Goal: Task Accomplishment & Management: Use online tool/utility

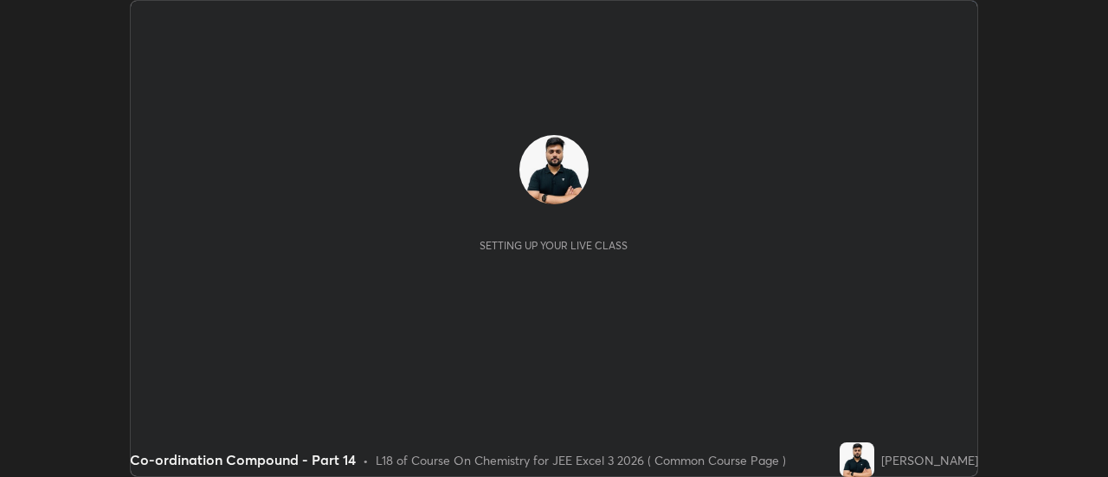
scroll to position [477, 1107]
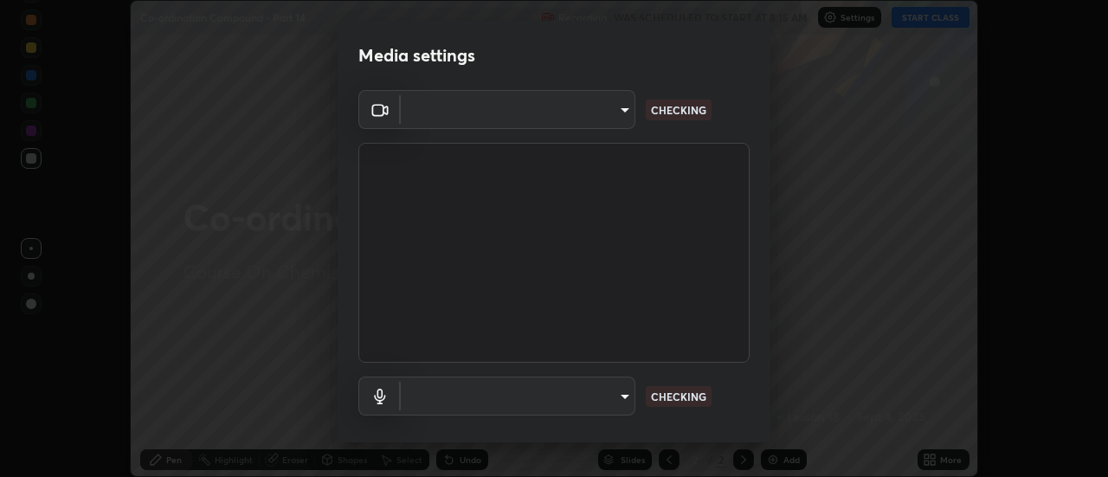
type input "0be616c92c2879d8fe19306c4b8383fc9b13f77197a30f876870ce6c7906effd"
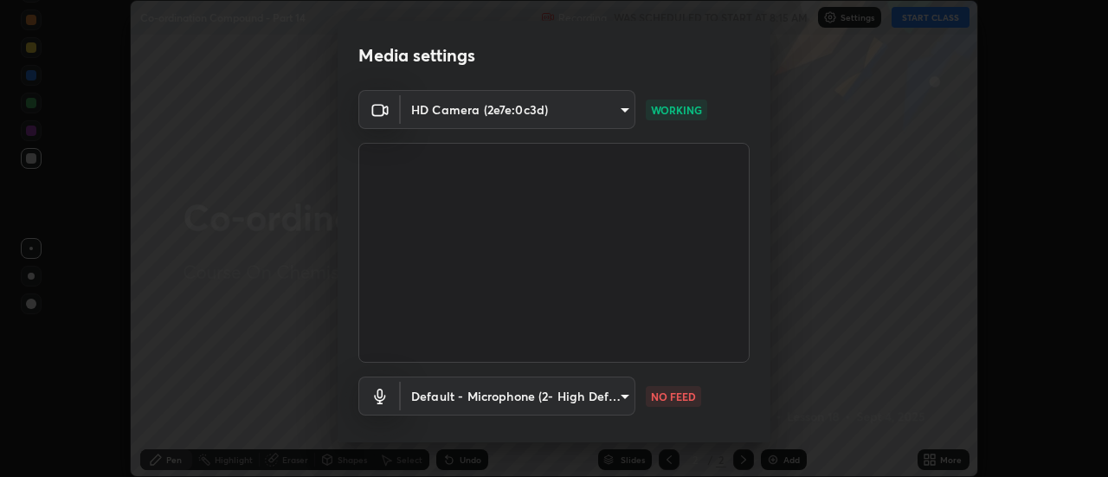
click at [589, 399] on body "Erase all Co-ordination Compound - Part 14 Recording WAS SCHEDULED TO START AT …" at bounding box center [554, 238] width 1108 height 477
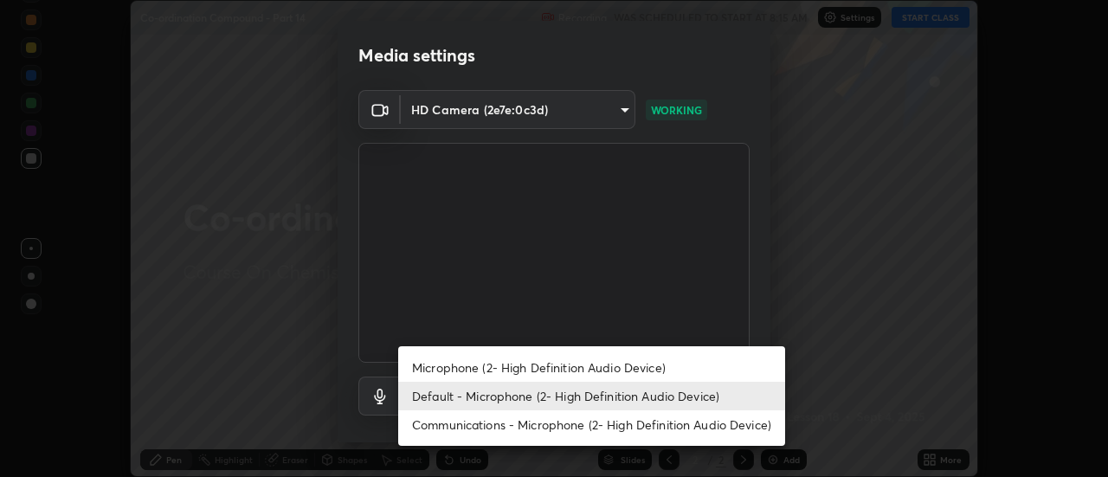
click at [510, 367] on li "Microphone (2- High Definition Audio Device)" at bounding box center [591, 367] width 387 height 29
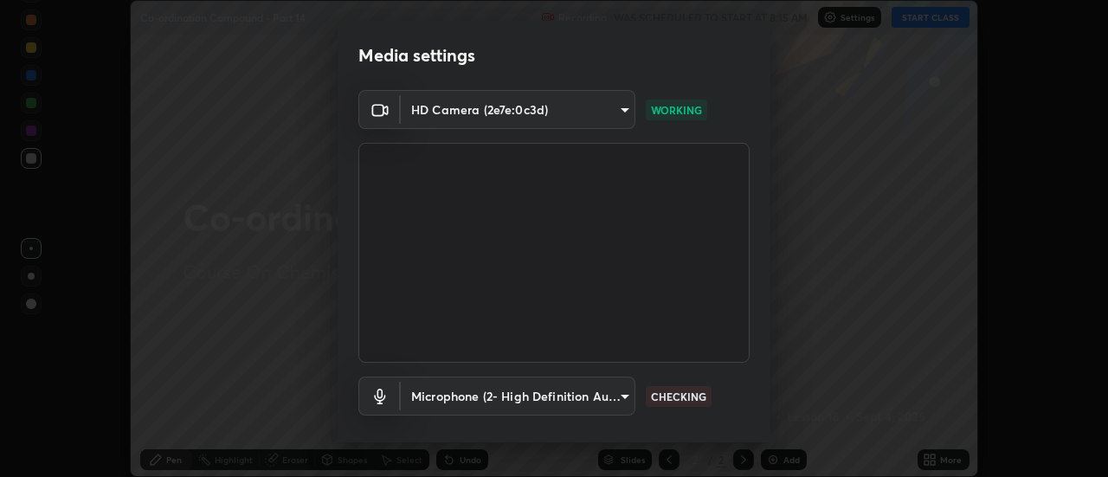
click at [509, 396] on body "Erase all Co-ordination Compound - Part 14 Recording WAS SCHEDULED TO START AT …" at bounding box center [554, 238] width 1108 height 477
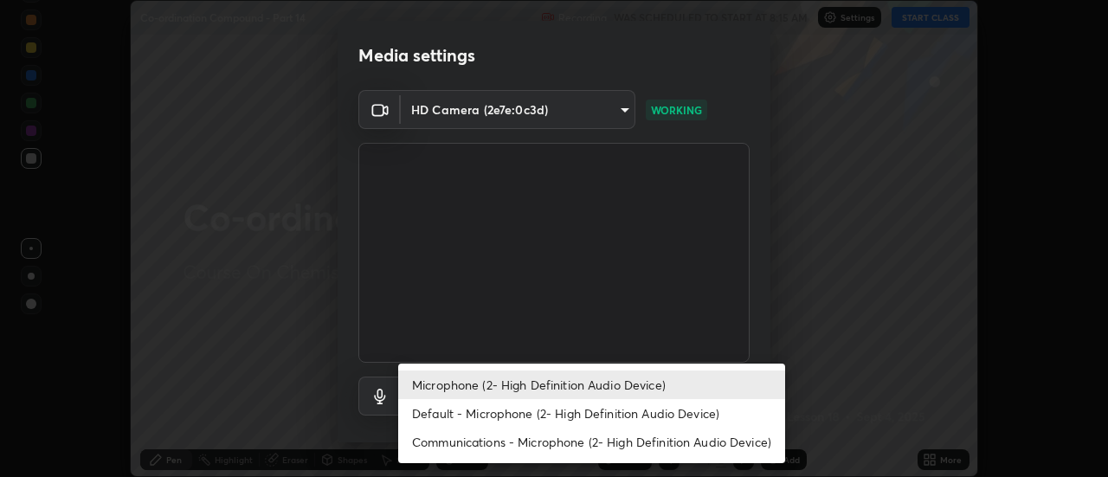
click at [488, 409] on li "Default - Microphone (2- High Definition Audio Device)" at bounding box center [591, 413] width 387 height 29
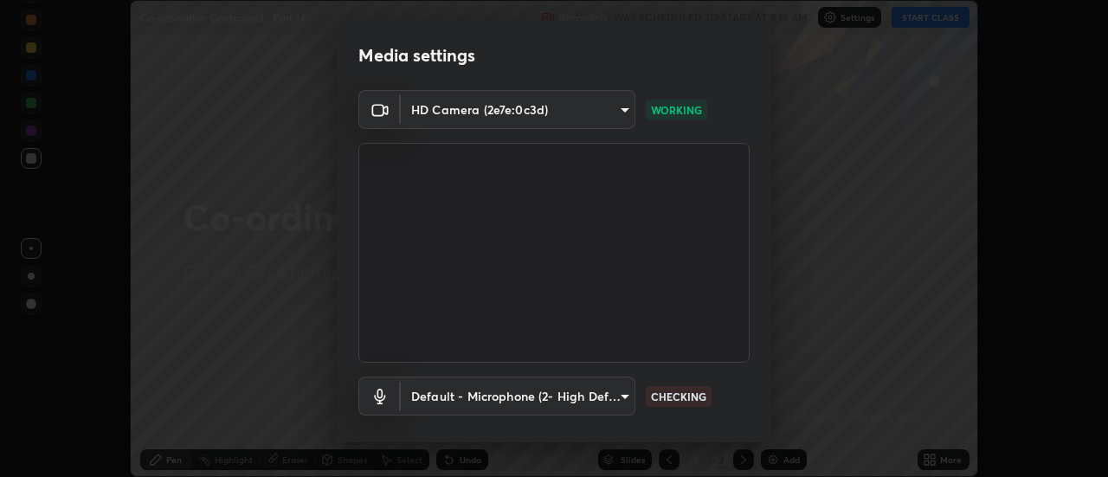
click at [490, 411] on body "Erase all Co-ordination Compound - Part 14 Recording WAS SCHEDULED TO START AT …" at bounding box center [554, 238] width 1108 height 477
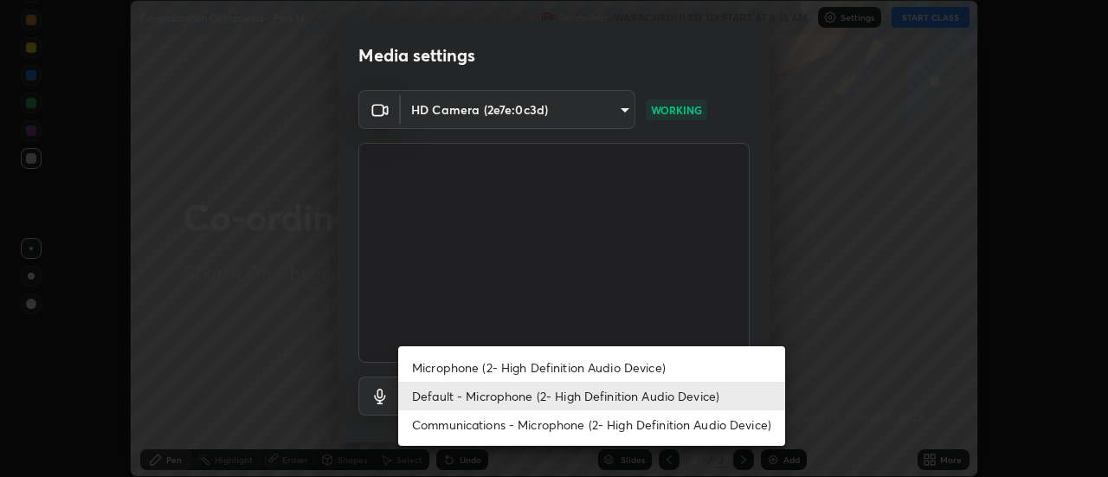
click at [490, 370] on li "Microphone (2- High Definition Audio Device)" at bounding box center [591, 367] width 387 height 29
type input "09820d24e2fdc36697498df5aa677a18fc1613180b2e8e50b1b0ea7e594cec95"
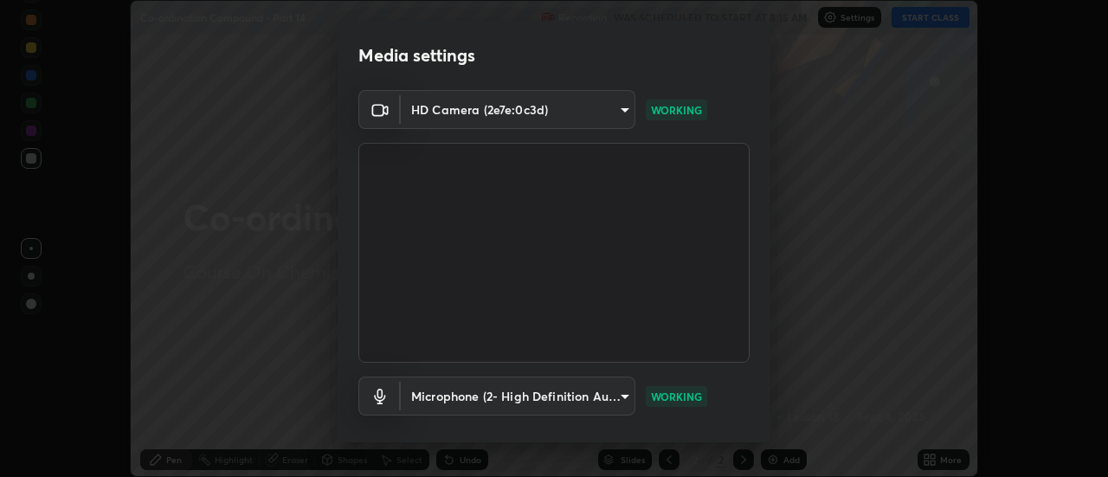
scroll to position [91, 0]
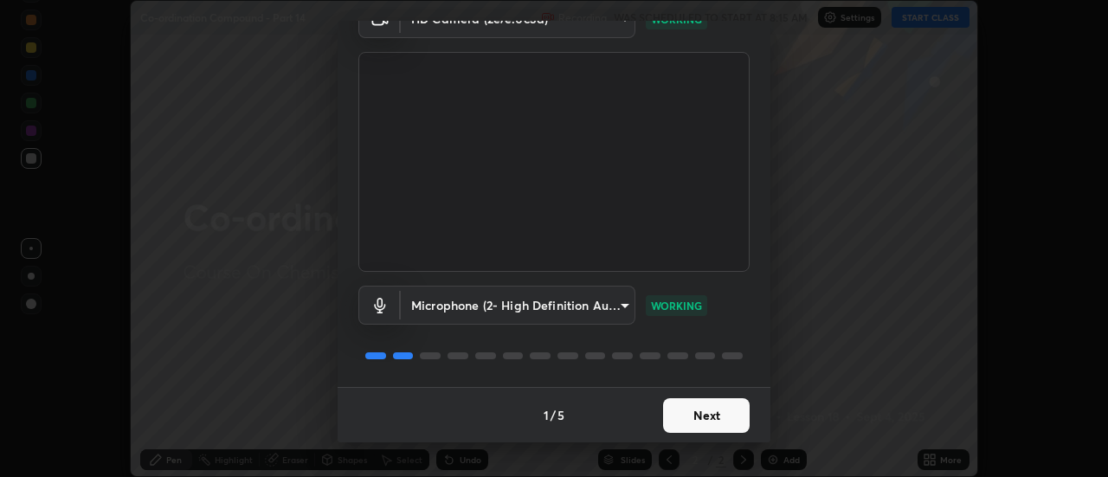
click at [718, 422] on button "Next" at bounding box center [706, 415] width 87 height 35
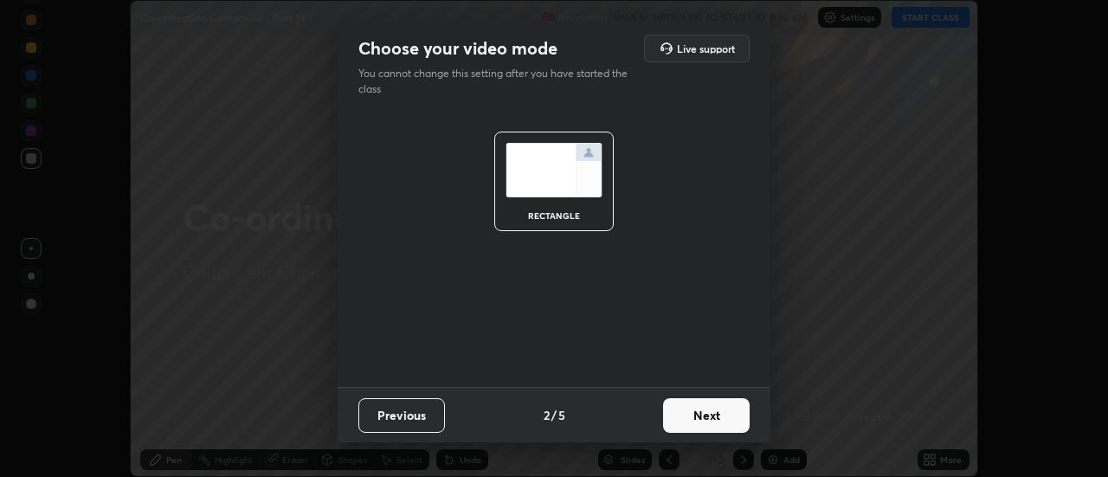
scroll to position [0, 0]
click at [729, 427] on button "Next" at bounding box center [706, 415] width 87 height 35
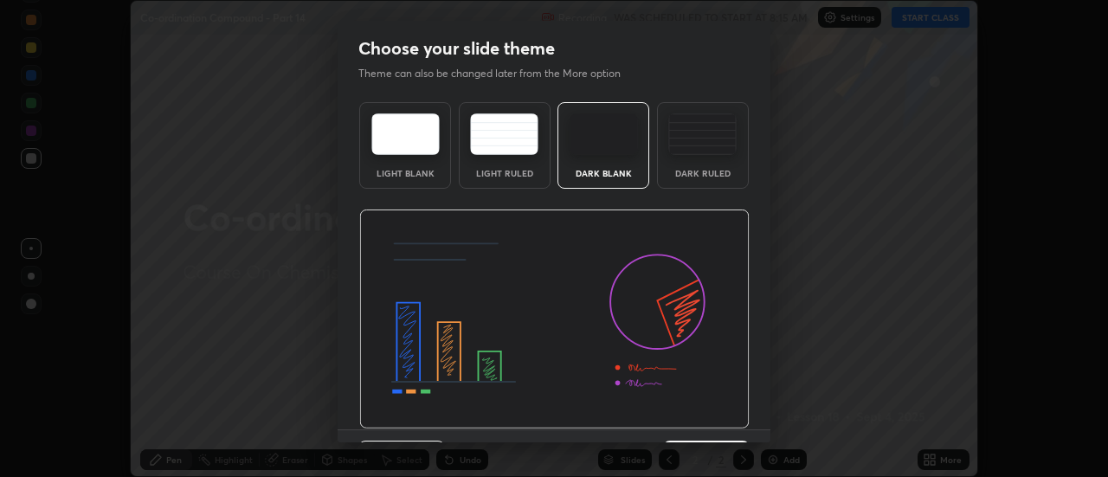
scroll to position [42, 0]
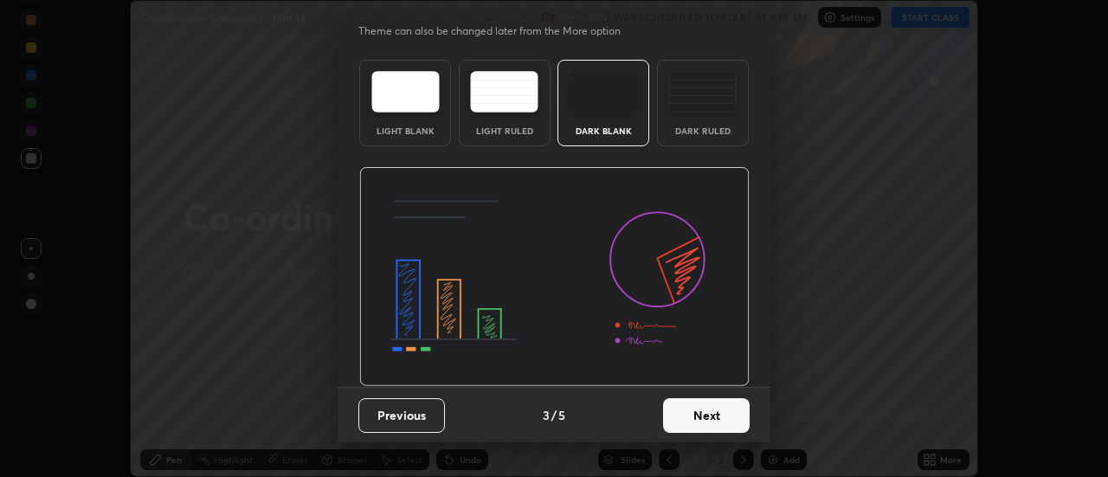
click at [710, 431] on button "Next" at bounding box center [706, 415] width 87 height 35
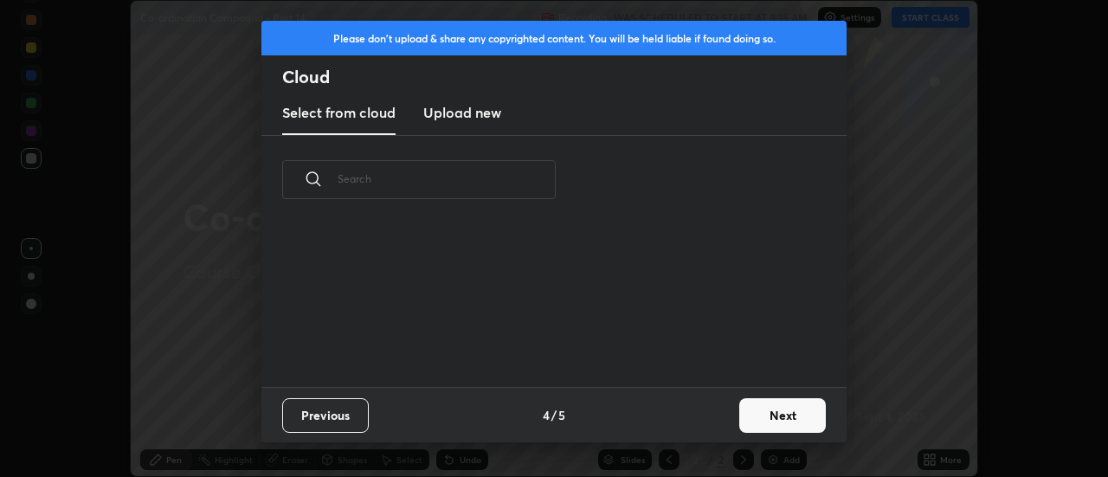
scroll to position [163, 556]
click at [778, 413] on button "Next" at bounding box center [782, 415] width 87 height 35
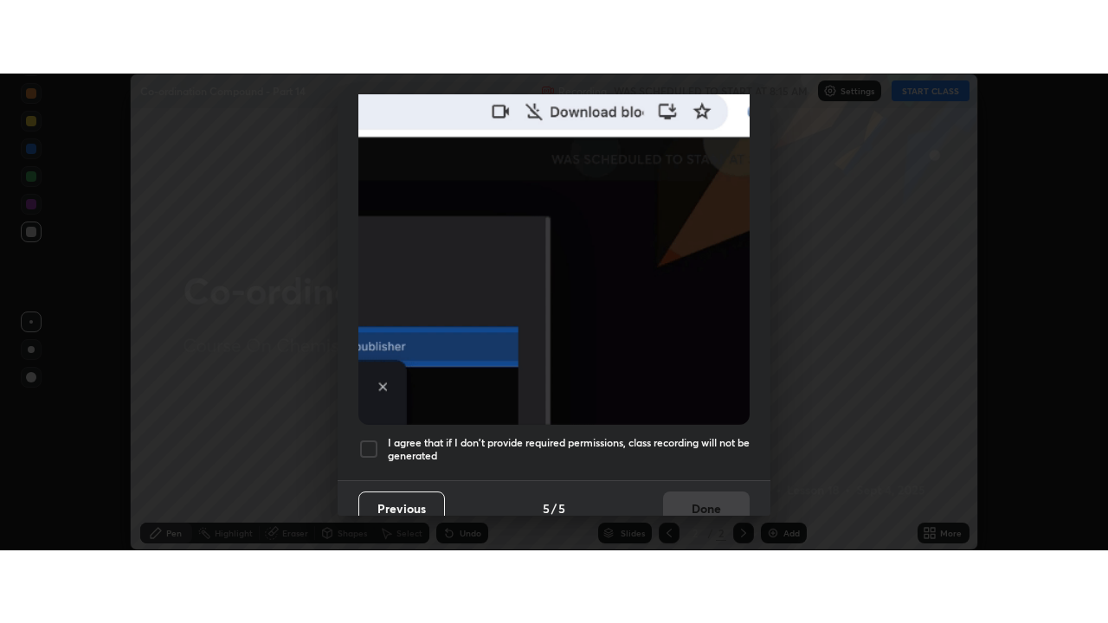
scroll to position [444, 0]
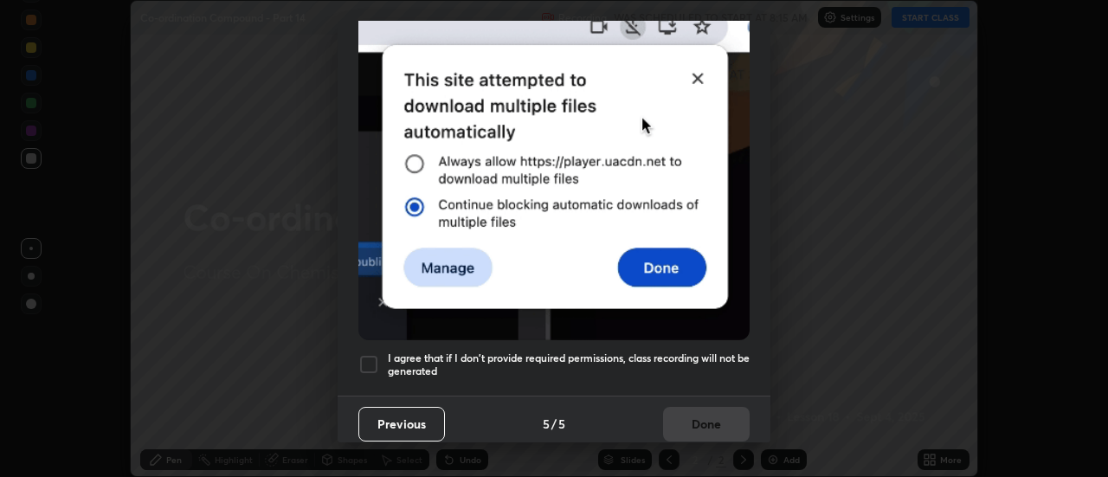
click at [376, 359] on div at bounding box center [368, 364] width 21 height 21
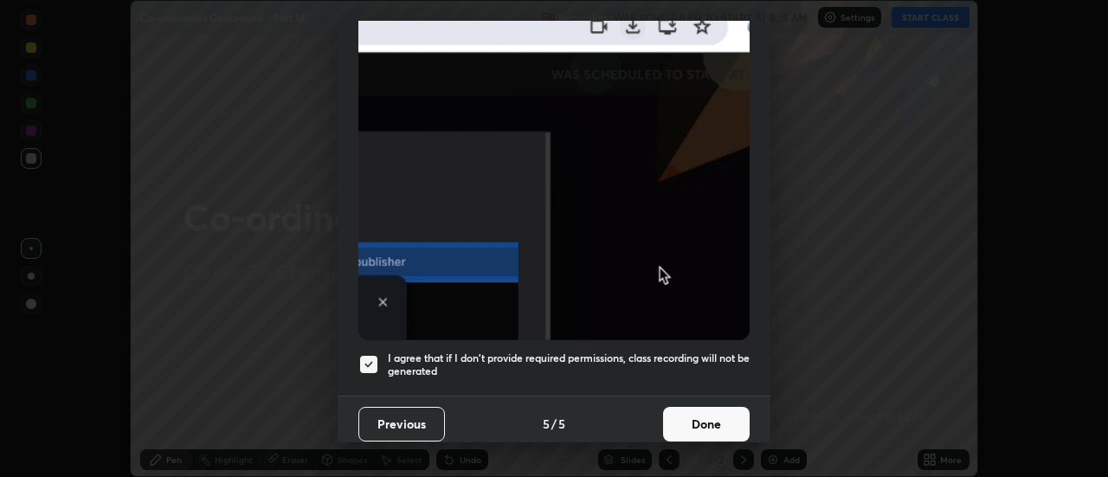
click at [742, 424] on button "Done" at bounding box center [706, 424] width 87 height 35
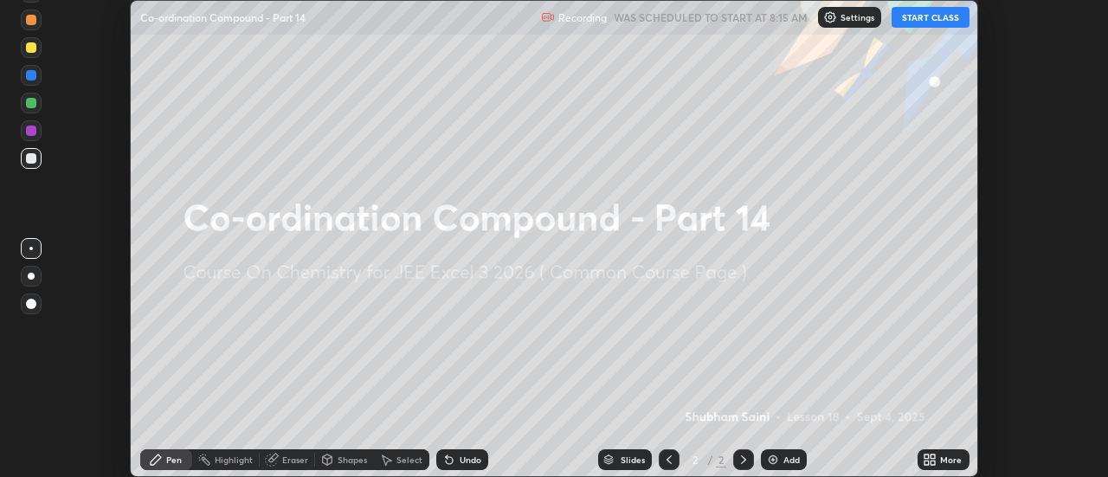
click at [941, 464] on div "More" at bounding box center [951, 459] width 22 height 9
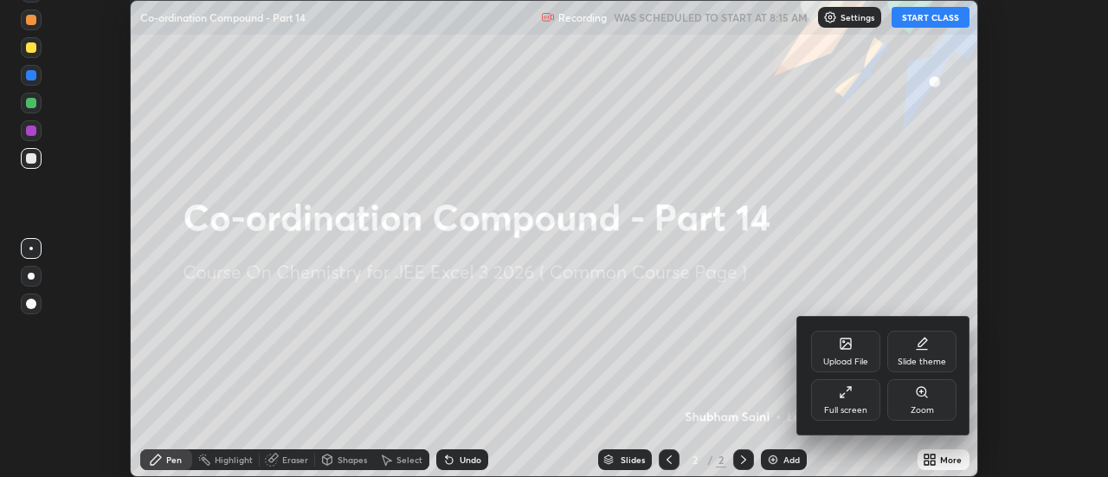
click at [853, 403] on div "Full screen" at bounding box center [845, 400] width 69 height 42
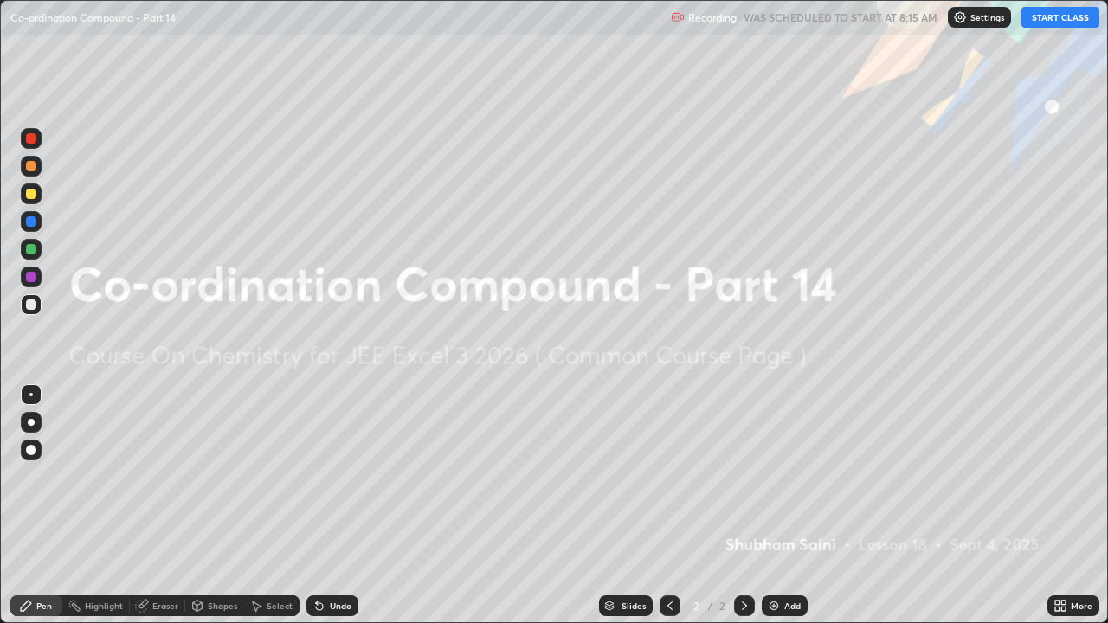
scroll to position [623, 1108]
click at [1059, 19] on button "START CLASS" at bounding box center [1060, 17] width 78 height 21
click at [784, 476] on div "Add" at bounding box center [792, 606] width 16 height 9
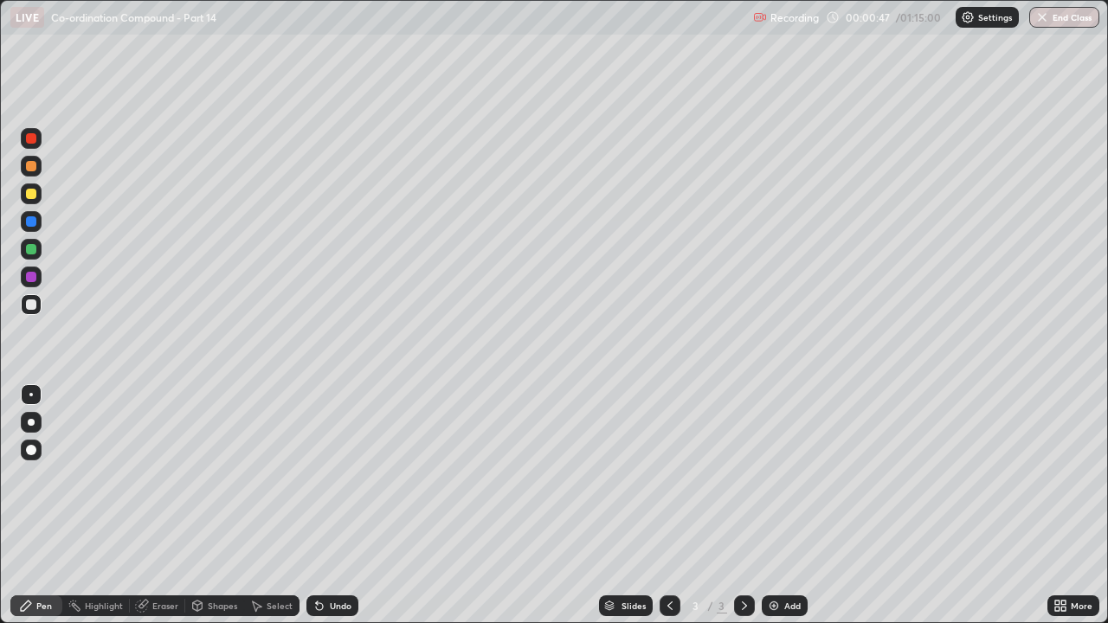
click at [32, 194] on div at bounding box center [31, 194] width 10 height 10
click at [25, 422] on div at bounding box center [31, 422] width 21 height 21
click at [344, 476] on div "Undo" at bounding box center [341, 606] width 22 height 9
click at [348, 476] on div "Undo" at bounding box center [341, 606] width 22 height 9
click at [349, 476] on div "Undo" at bounding box center [332, 606] width 52 height 21
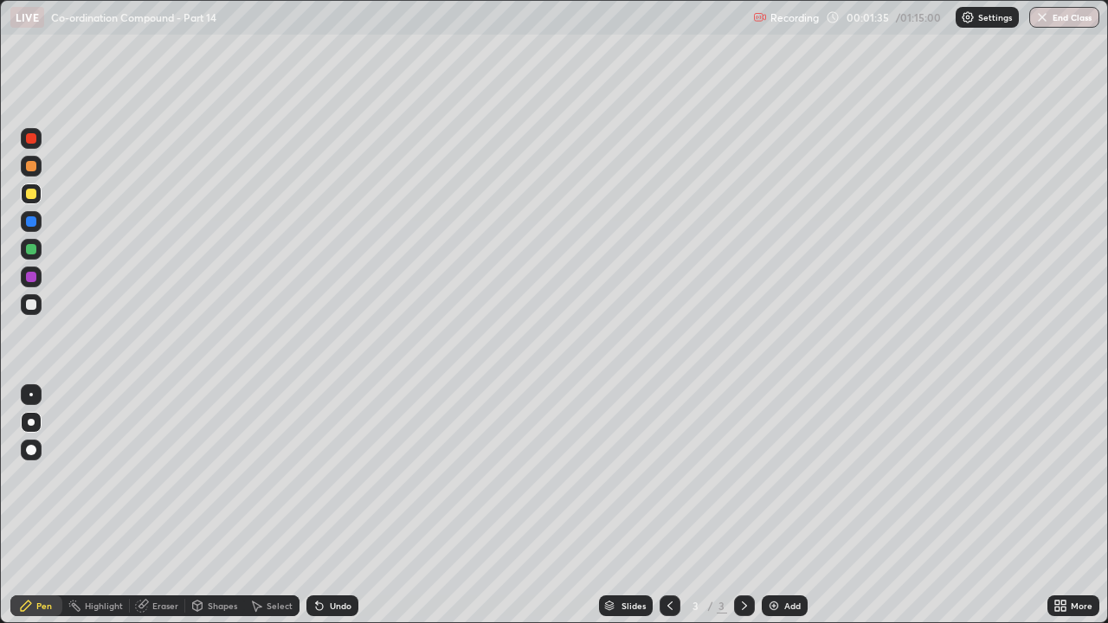
click at [351, 476] on div "Undo" at bounding box center [332, 606] width 52 height 21
click at [344, 476] on div "Undo" at bounding box center [341, 606] width 22 height 9
click at [341, 476] on div "Undo" at bounding box center [341, 606] width 22 height 9
click at [345, 476] on div "Undo" at bounding box center [341, 606] width 22 height 9
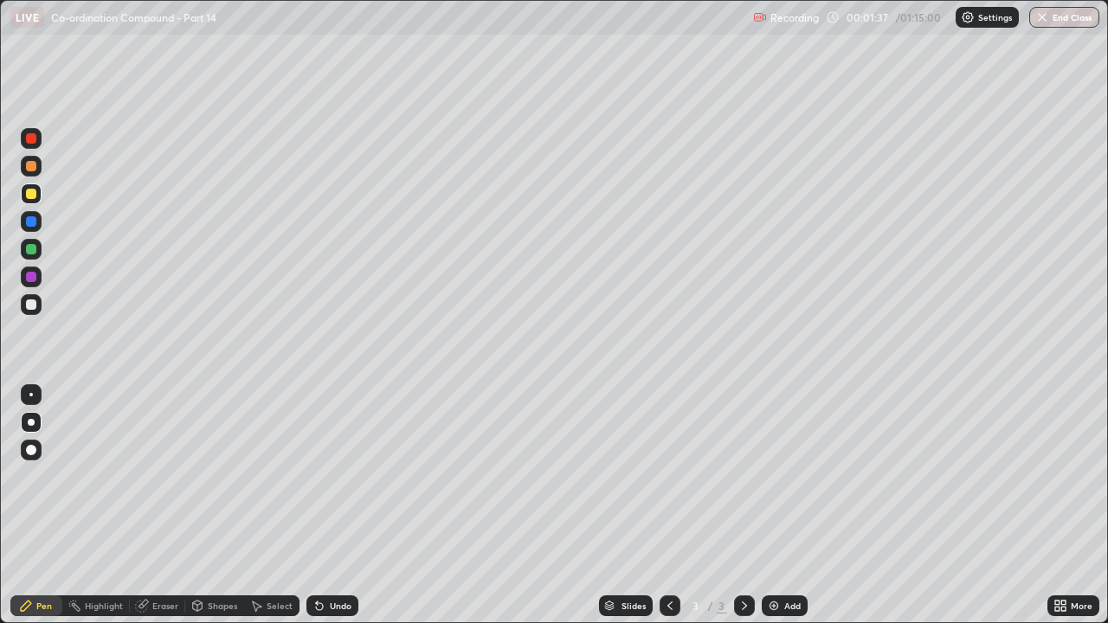
click at [344, 476] on div "Undo" at bounding box center [341, 606] width 22 height 9
click at [341, 476] on div "Undo" at bounding box center [341, 606] width 22 height 9
click at [340, 476] on div "Undo" at bounding box center [332, 606] width 52 height 21
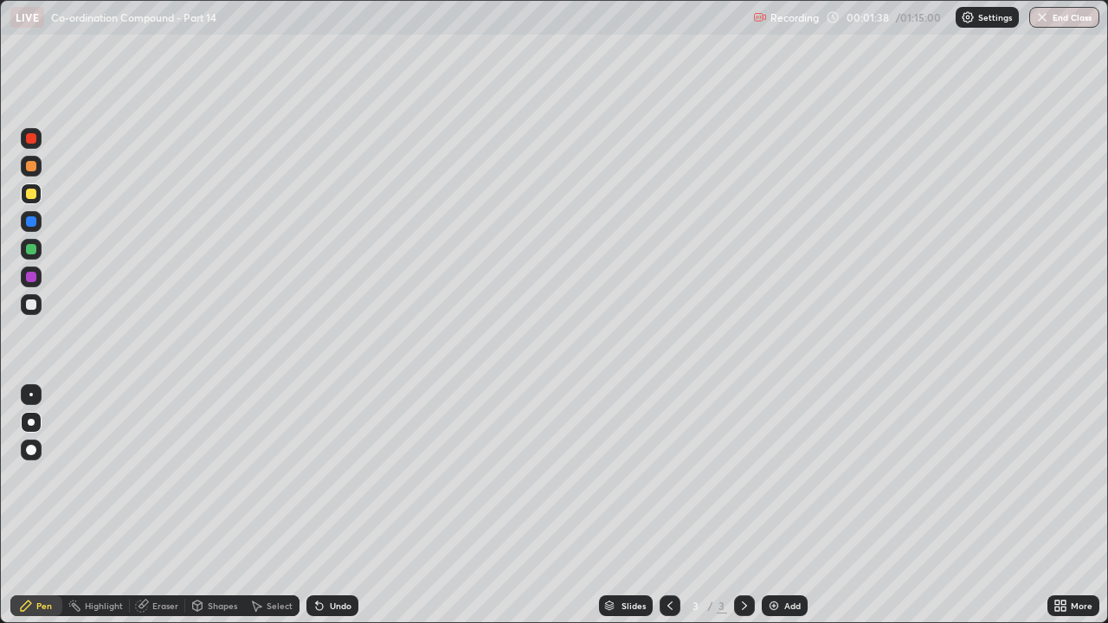
click at [338, 476] on div "Undo" at bounding box center [341, 606] width 22 height 9
click at [344, 476] on div "Undo" at bounding box center [332, 606] width 52 height 21
click at [339, 476] on div "Undo" at bounding box center [341, 606] width 22 height 9
click at [341, 476] on div "Undo" at bounding box center [341, 606] width 22 height 9
click at [341, 476] on div "Undo" at bounding box center [332, 606] width 52 height 21
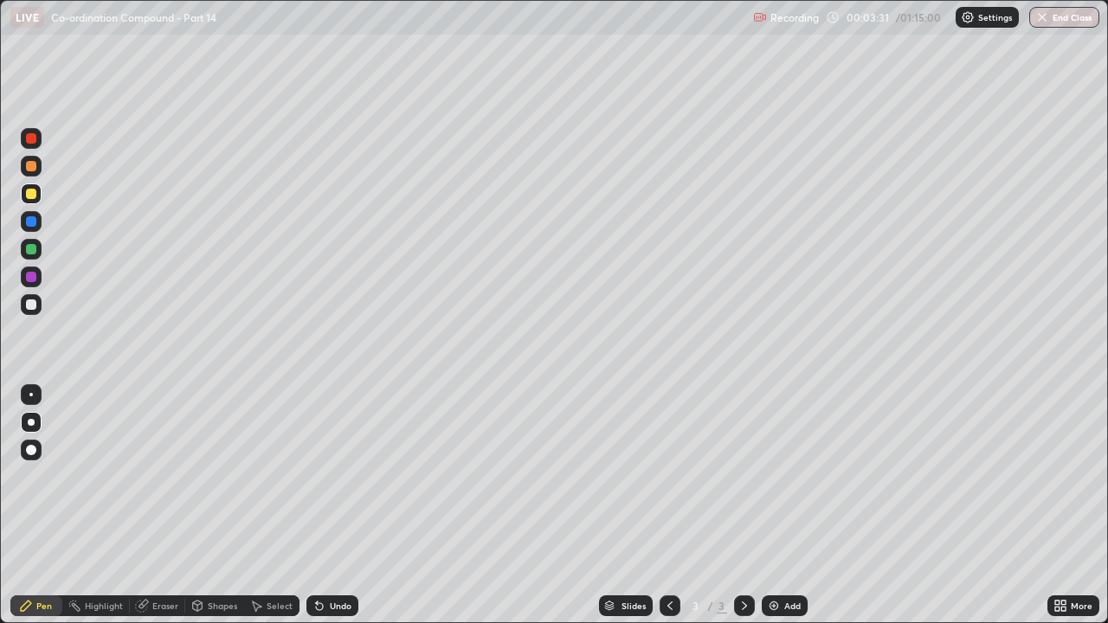
click at [787, 476] on div "Add" at bounding box center [785, 606] width 46 height 21
click at [30, 304] on div at bounding box center [31, 305] width 10 height 10
click at [158, 476] on div "Eraser" at bounding box center [165, 606] width 26 height 9
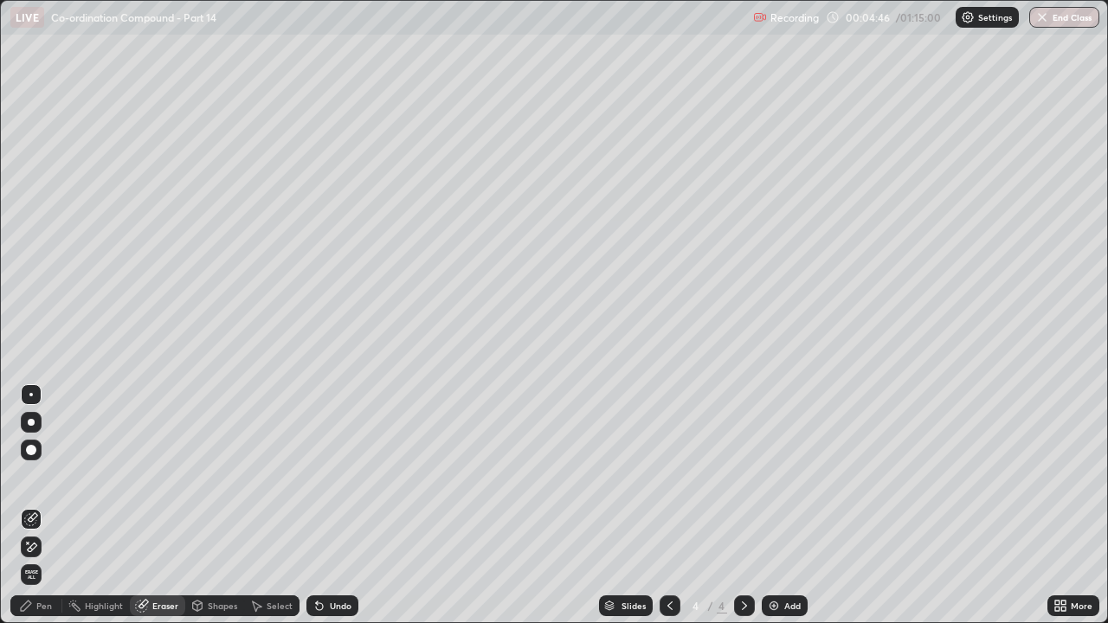
click at [34, 476] on div "Pen" at bounding box center [36, 606] width 52 height 21
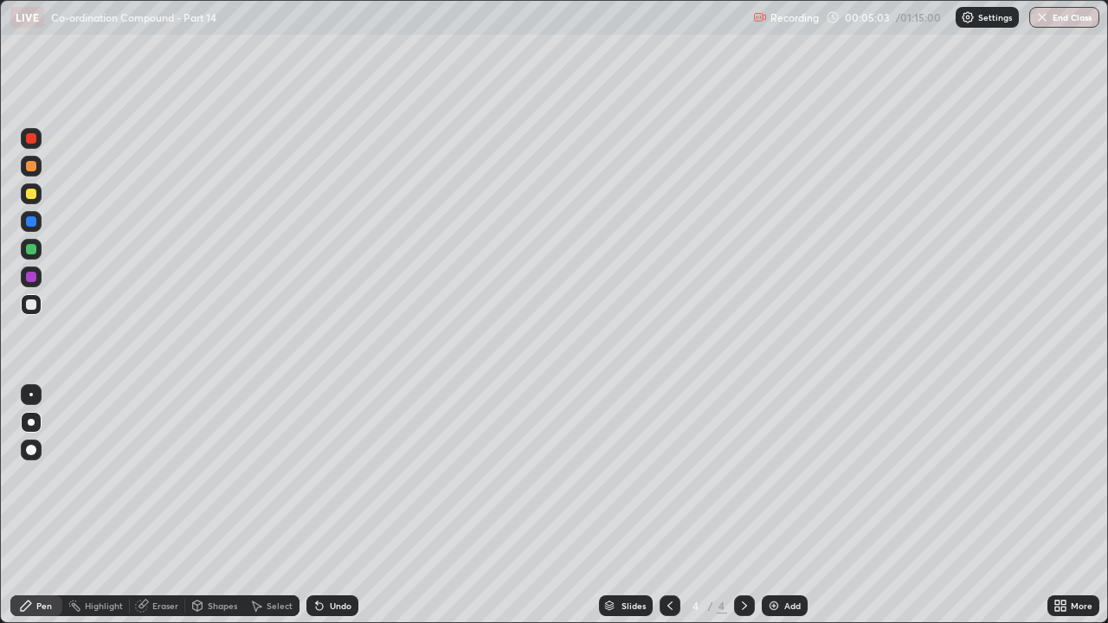
click at [784, 476] on div "Add" at bounding box center [792, 606] width 16 height 9
click at [33, 191] on div at bounding box center [31, 194] width 10 height 10
click at [32, 305] on div at bounding box center [31, 305] width 10 height 10
click at [782, 476] on div "Add" at bounding box center [785, 606] width 46 height 21
click at [32, 195] on div at bounding box center [31, 194] width 10 height 10
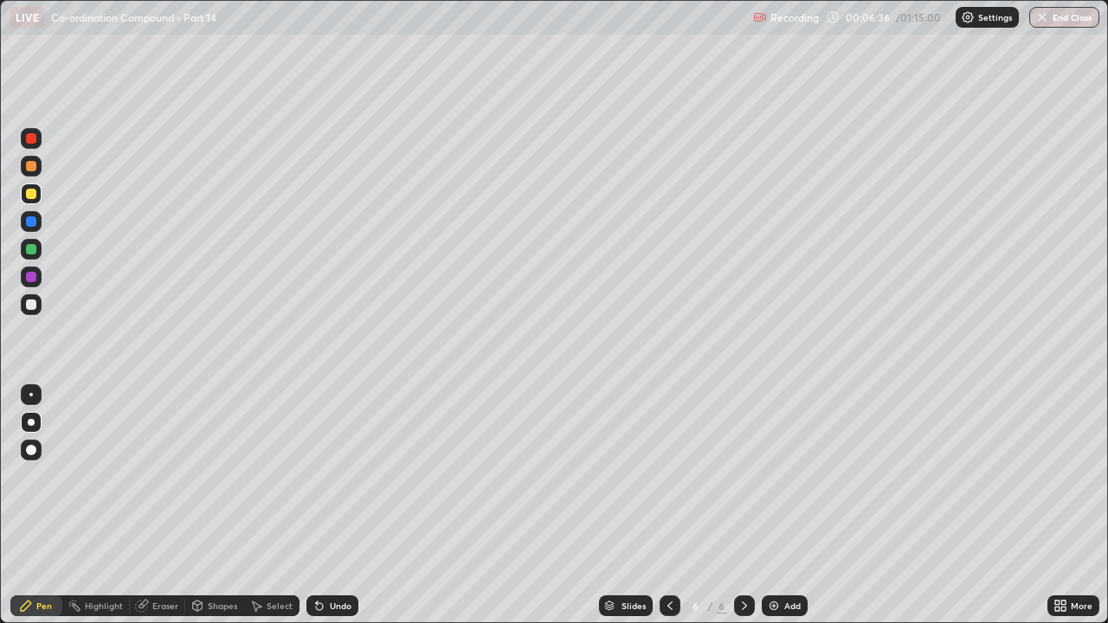
click at [334, 476] on div "Undo" at bounding box center [341, 606] width 22 height 9
click at [34, 306] on div at bounding box center [31, 305] width 10 height 10
click at [668, 476] on icon at bounding box center [670, 606] width 14 height 14
click at [673, 476] on icon at bounding box center [670, 606] width 14 height 14
click at [678, 476] on div at bounding box center [670, 606] width 21 height 35
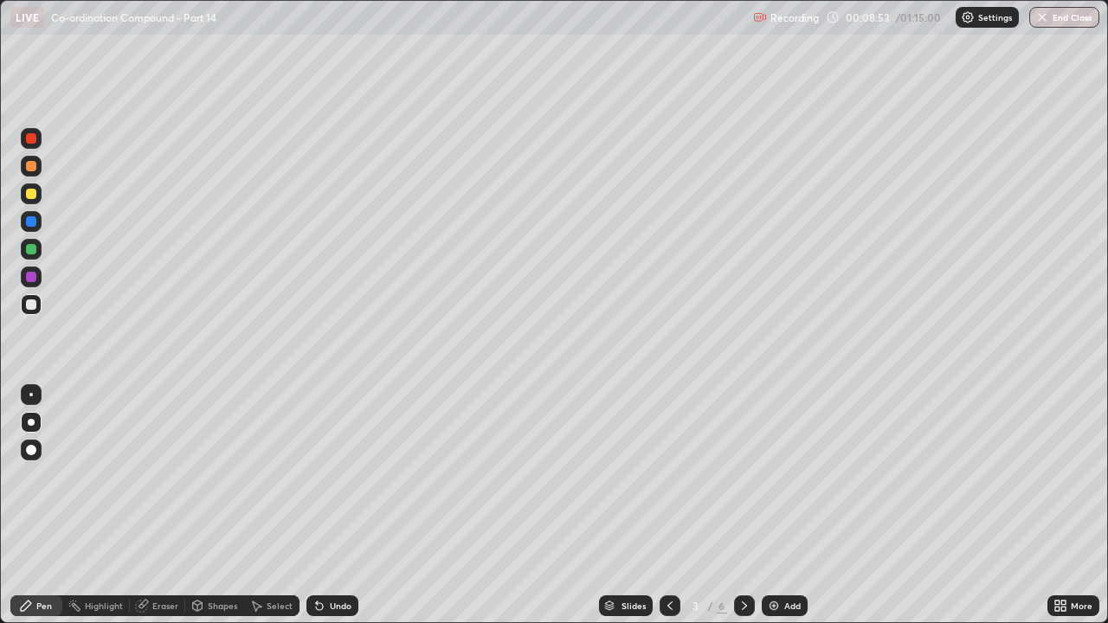
click at [678, 476] on div at bounding box center [670, 606] width 21 height 21
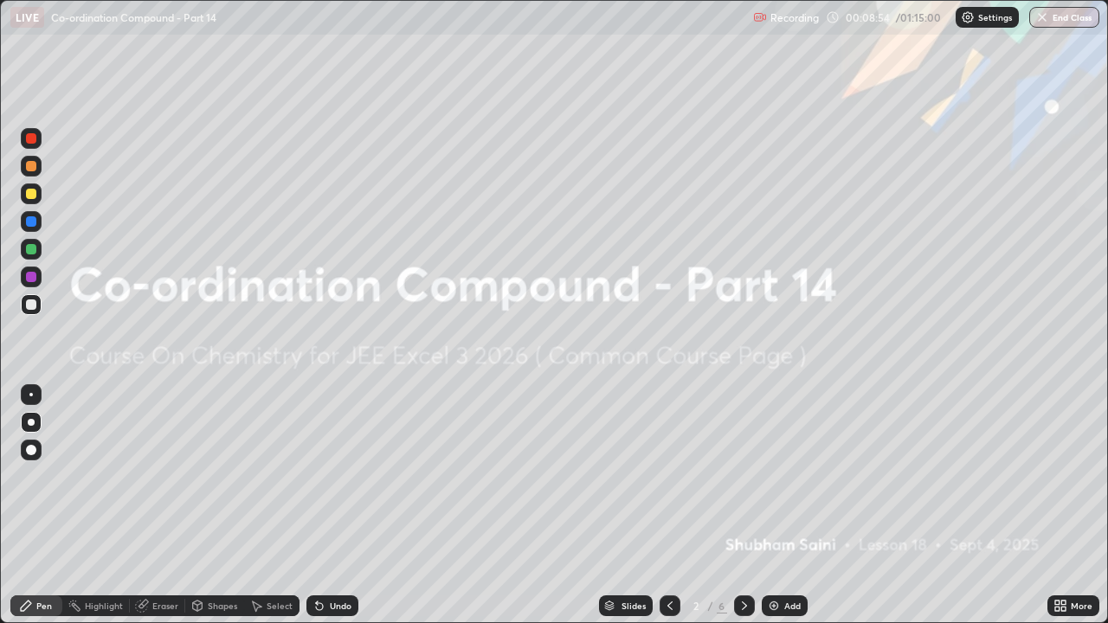
click at [742, 476] on icon at bounding box center [745, 606] width 14 height 14
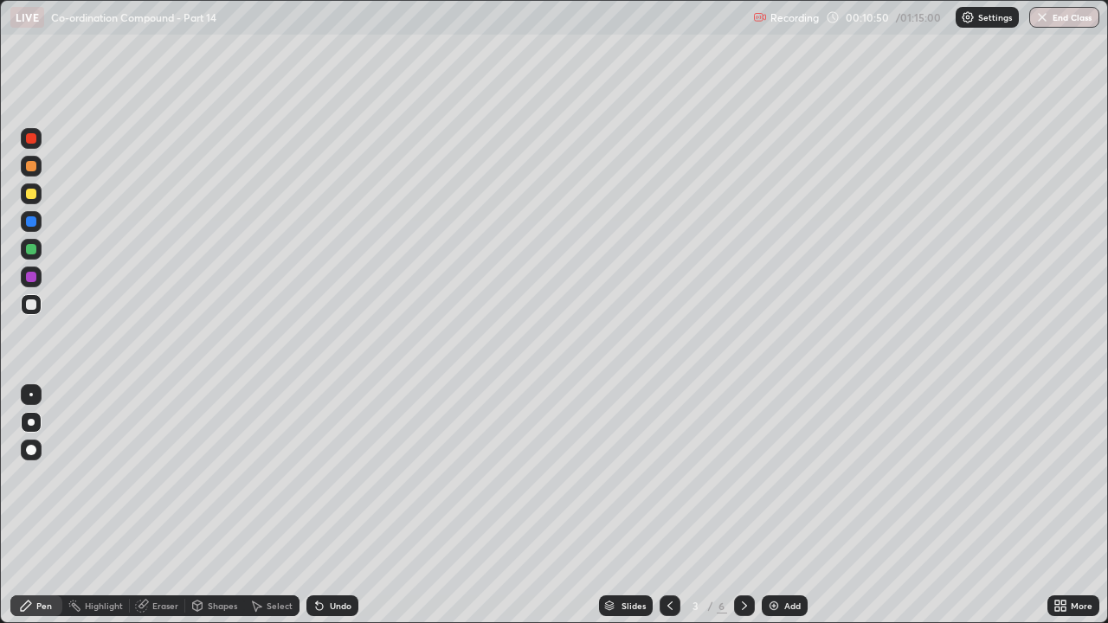
click at [743, 476] on icon at bounding box center [745, 606] width 14 height 14
click at [784, 476] on div "Add" at bounding box center [792, 606] width 16 height 9
click at [34, 196] on div at bounding box center [31, 194] width 10 height 10
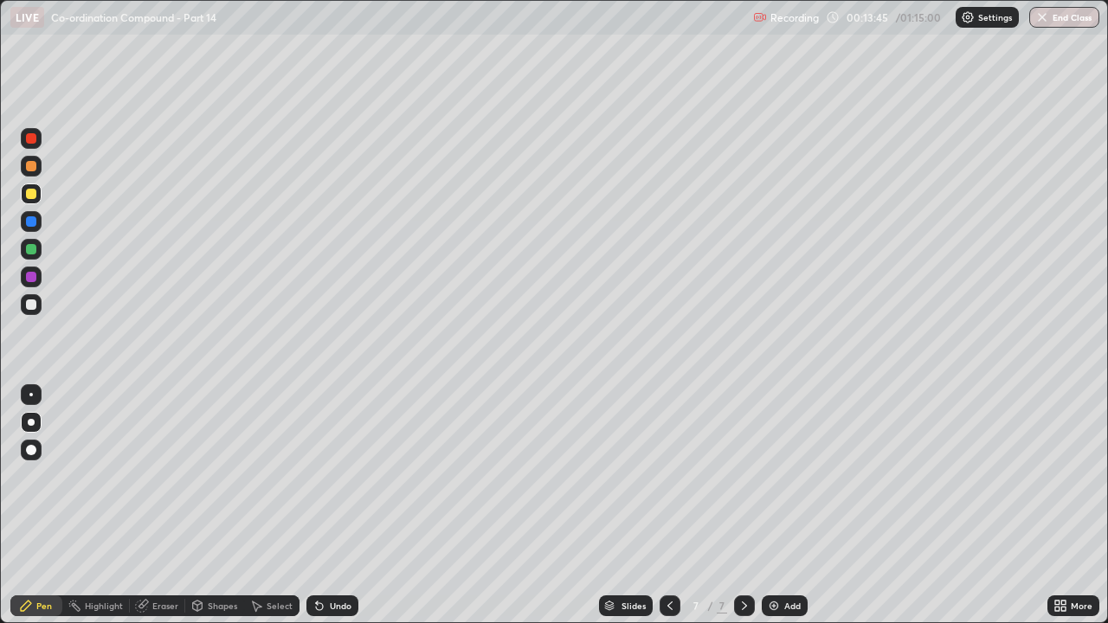
click at [31, 139] on div at bounding box center [31, 138] width 10 height 10
click at [35, 138] on div at bounding box center [31, 138] width 10 height 10
click at [31, 250] on div at bounding box center [31, 249] width 10 height 10
click at [34, 135] on div at bounding box center [31, 138] width 10 height 10
click at [341, 476] on div "Undo" at bounding box center [341, 606] width 22 height 9
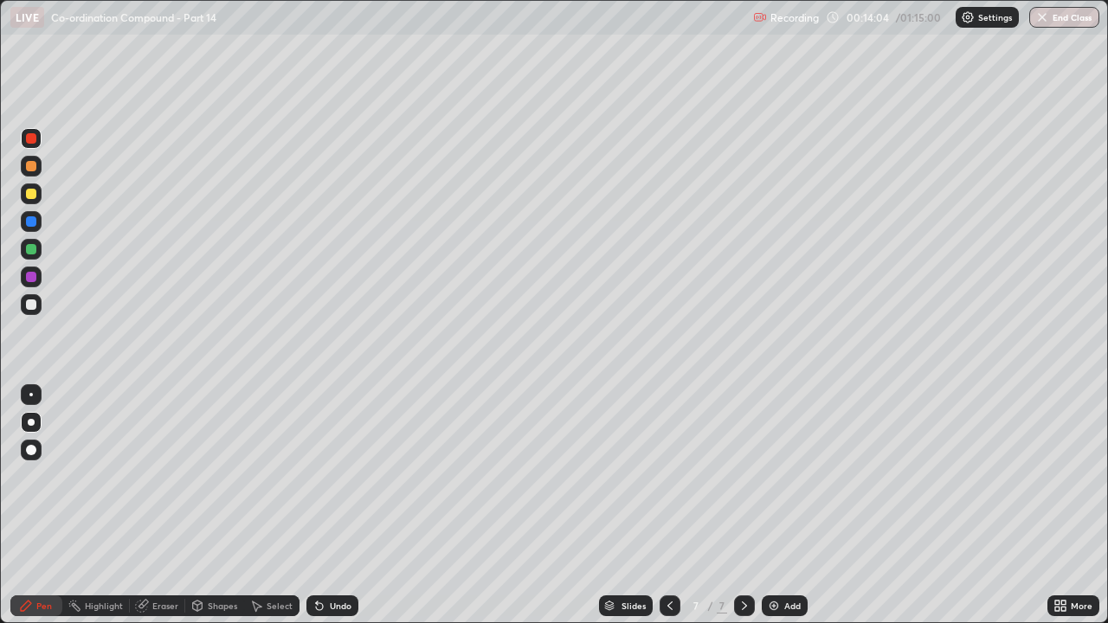
click at [344, 476] on div "Undo" at bounding box center [341, 606] width 22 height 9
click at [31, 168] on div at bounding box center [31, 166] width 10 height 10
click at [350, 476] on div "Undo" at bounding box center [332, 606] width 52 height 21
click at [29, 303] on div at bounding box center [31, 305] width 10 height 10
click at [790, 476] on div "Add" at bounding box center [785, 606] width 46 height 21
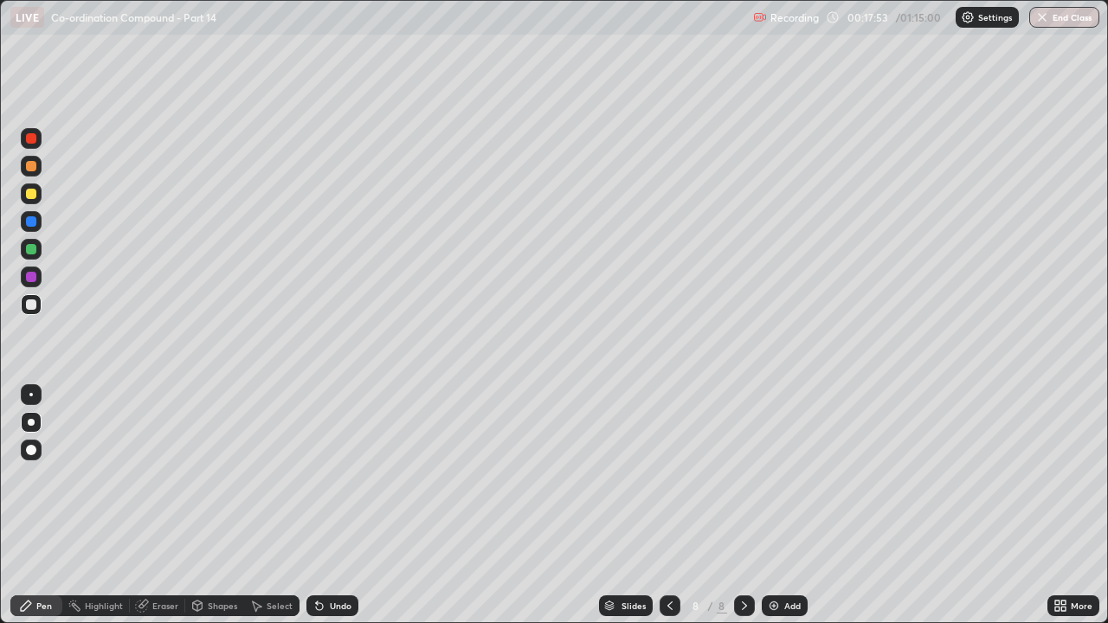
click at [31, 163] on div at bounding box center [31, 166] width 10 height 10
click at [27, 305] on div at bounding box center [31, 305] width 10 height 10
click at [35, 161] on div at bounding box center [31, 166] width 21 height 21
click at [33, 306] on div at bounding box center [31, 305] width 10 height 10
click at [30, 168] on div at bounding box center [31, 166] width 10 height 10
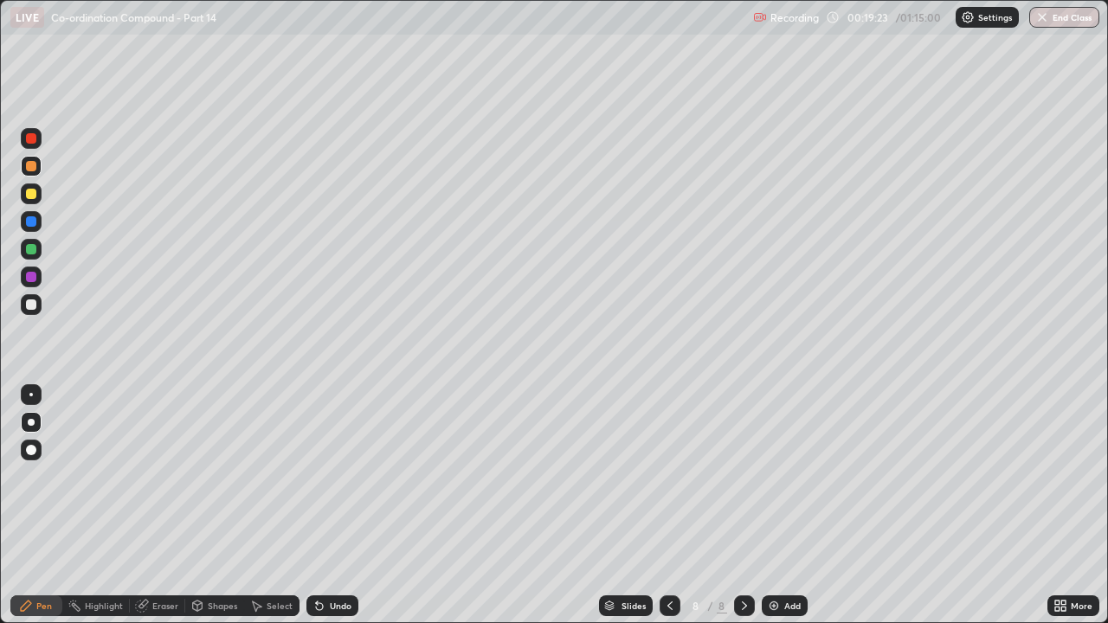
click at [35, 304] on div at bounding box center [31, 305] width 10 height 10
click at [790, 476] on div "Add" at bounding box center [792, 606] width 16 height 9
click at [34, 163] on div at bounding box center [31, 166] width 10 height 10
click at [35, 300] on div at bounding box center [31, 304] width 21 height 21
click at [782, 476] on div "Add" at bounding box center [785, 606] width 46 height 21
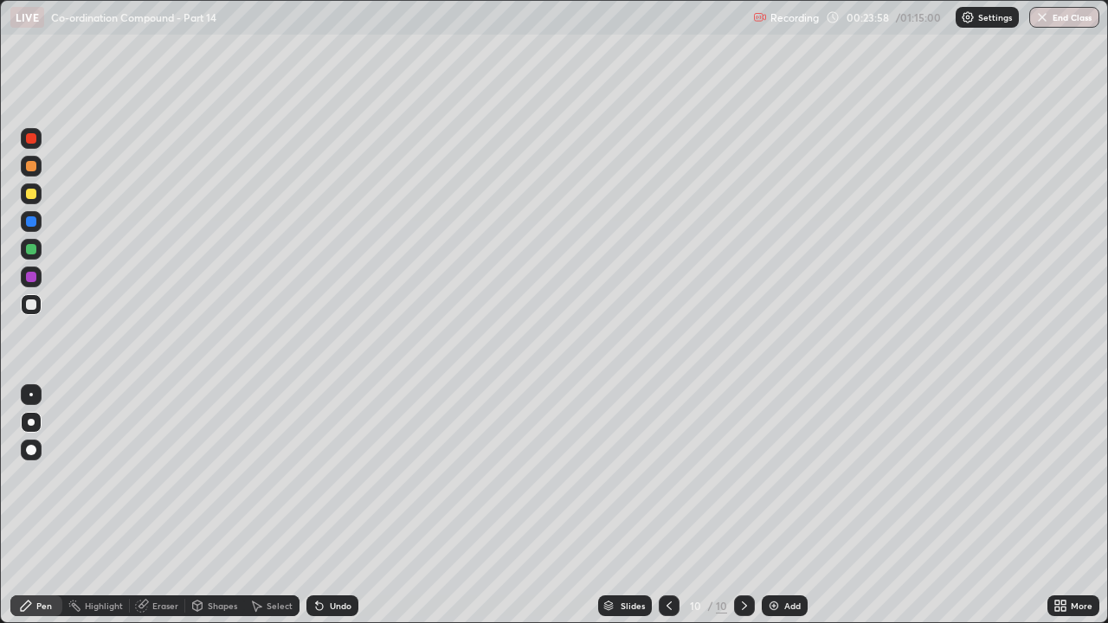
click at [32, 172] on div at bounding box center [31, 166] width 21 height 21
click at [355, 476] on div "Undo" at bounding box center [332, 606] width 52 height 21
click at [35, 309] on div at bounding box center [31, 304] width 21 height 21
click at [35, 192] on div at bounding box center [31, 194] width 10 height 10
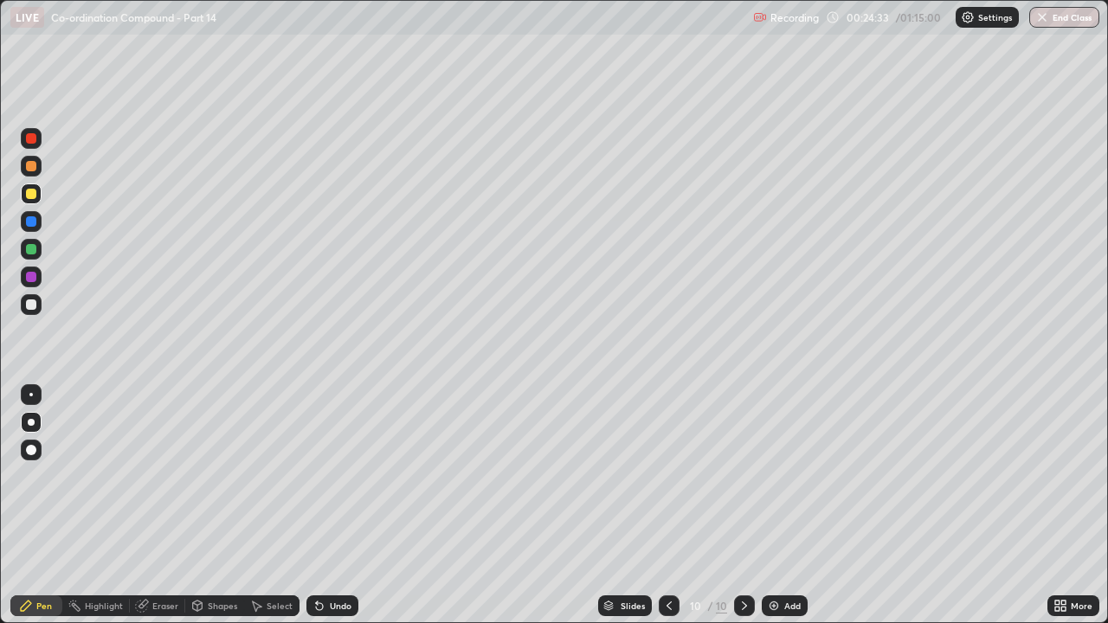
click at [35, 256] on div at bounding box center [31, 249] width 21 height 21
click at [332, 476] on div "Undo" at bounding box center [341, 606] width 22 height 9
click at [334, 476] on div "Undo" at bounding box center [341, 606] width 22 height 9
click at [338, 476] on div "Undo" at bounding box center [332, 606] width 52 height 21
click at [347, 476] on div "Undo" at bounding box center [332, 606] width 52 height 21
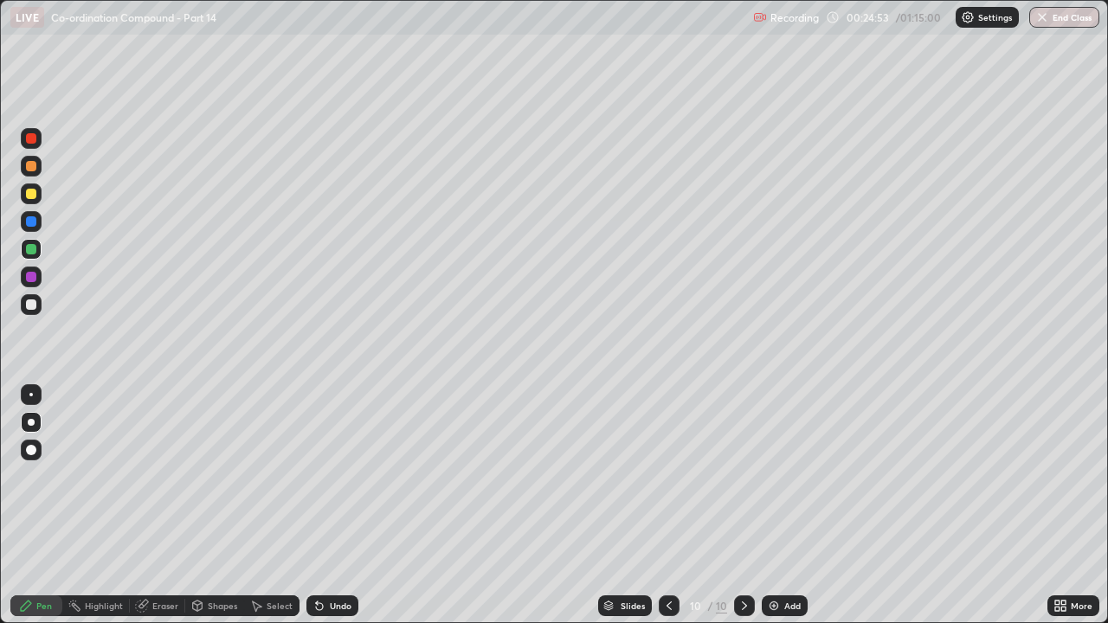
click at [347, 476] on div "Undo" at bounding box center [332, 606] width 52 height 21
click at [345, 476] on div "Undo" at bounding box center [332, 606] width 52 height 21
click at [339, 476] on div "Undo" at bounding box center [332, 606] width 52 height 21
click at [345, 476] on div "Undo" at bounding box center [332, 606] width 52 height 21
click at [346, 476] on div "Undo" at bounding box center [332, 606] width 52 height 21
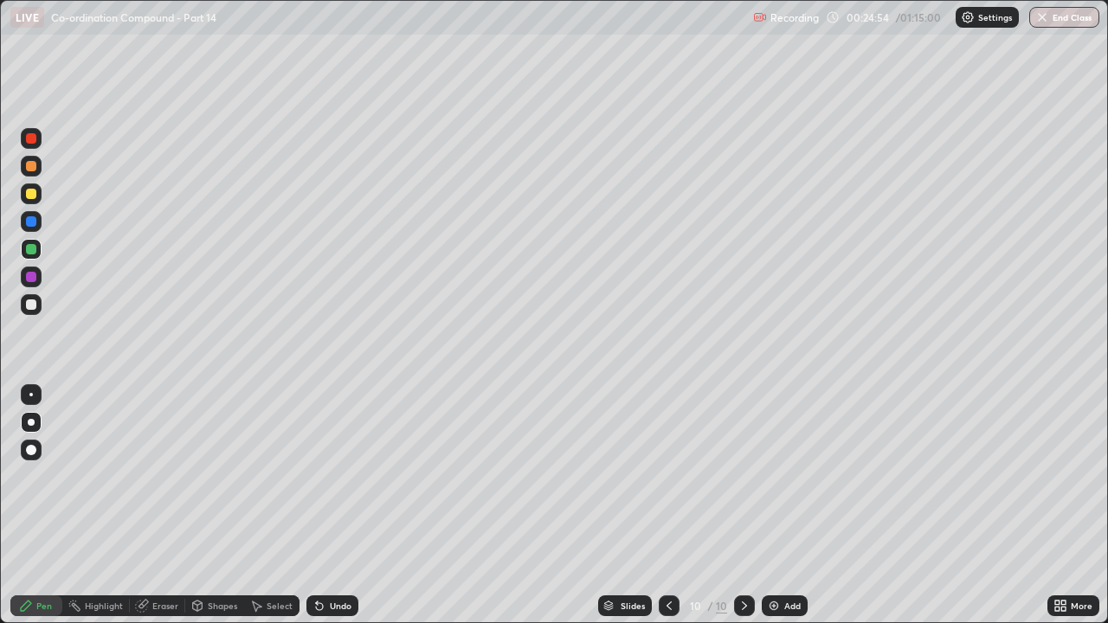
click at [350, 476] on div "Undo" at bounding box center [332, 606] width 52 height 21
click at [347, 476] on div "Undo" at bounding box center [332, 606] width 52 height 21
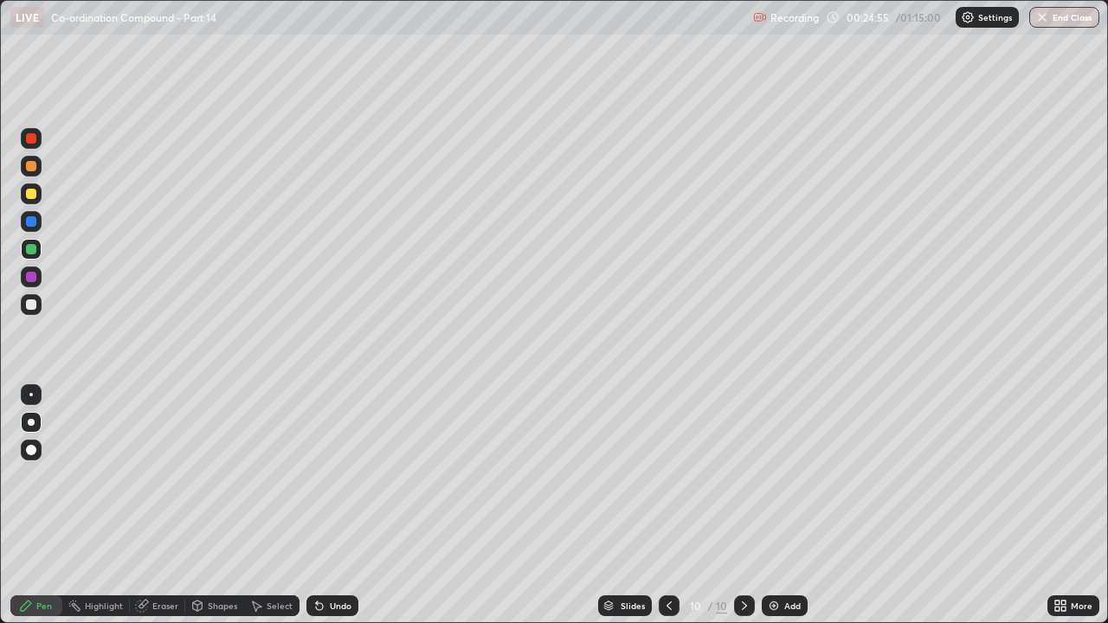
click at [347, 476] on div "Undo" at bounding box center [332, 606] width 52 height 21
click at [349, 476] on div "Undo" at bounding box center [332, 606] width 52 height 21
click at [351, 476] on div "Undo" at bounding box center [332, 606] width 52 height 21
click at [349, 476] on div "Undo" at bounding box center [332, 606] width 52 height 21
click at [351, 476] on div "Undo" at bounding box center [332, 606] width 52 height 21
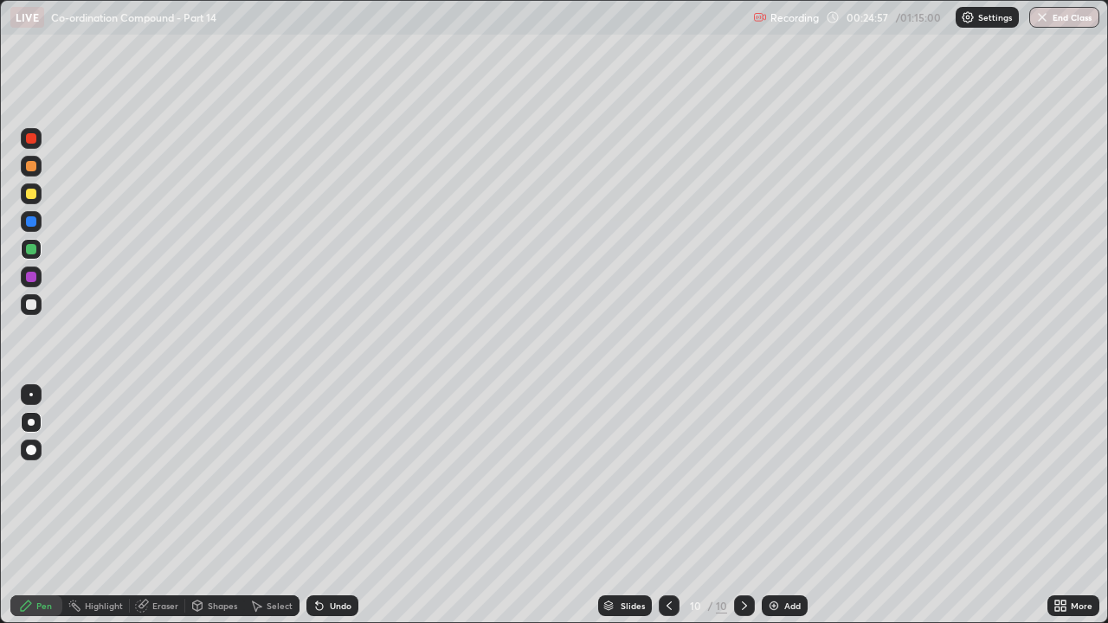
click at [41, 300] on div at bounding box center [31, 304] width 21 height 21
click at [345, 476] on div "Undo" at bounding box center [332, 606] width 52 height 21
click at [349, 476] on div "Undo" at bounding box center [332, 606] width 52 height 21
click at [35, 225] on div at bounding box center [31, 221] width 10 height 10
click at [38, 310] on div at bounding box center [31, 304] width 21 height 21
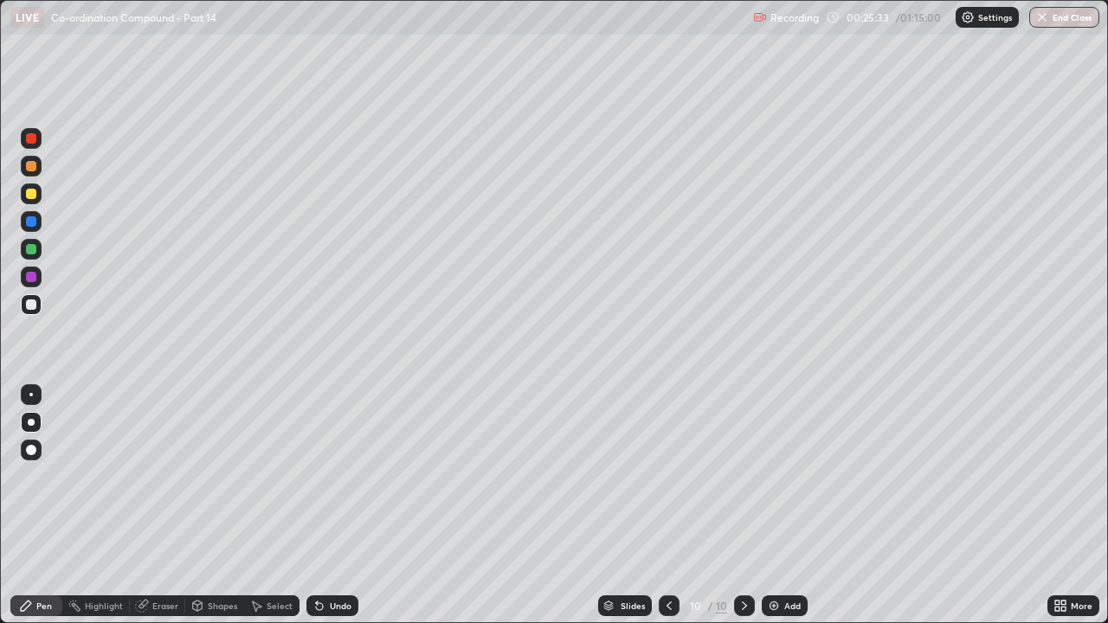
click at [31, 278] on div at bounding box center [31, 277] width 10 height 10
click at [28, 247] on div at bounding box center [31, 249] width 10 height 10
click at [332, 476] on div "Undo" at bounding box center [341, 606] width 22 height 9
click at [333, 476] on div "Undo" at bounding box center [341, 606] width 22 height 9
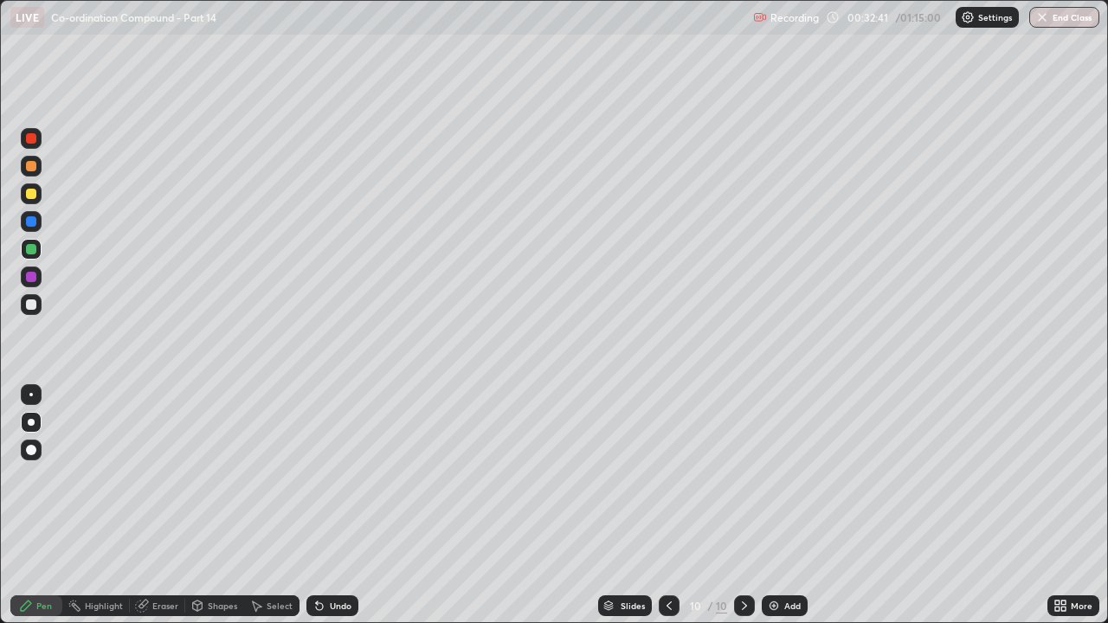
click at [785, 476] on div "Add" at bounding box center [785, 606] width 46 height 21
click at [35, 138] on div at bounding box center [31, 138] width 10 height 10
click at [32, 306] on div at bounding box center [31, 305] width 10 height 10
click at [342, 476] on div "Undo" at bounding box center [341, 606] width 22 height 9
click at [356, 476] on div "Undo" at bounding box center [332, 606] width 52 height 21
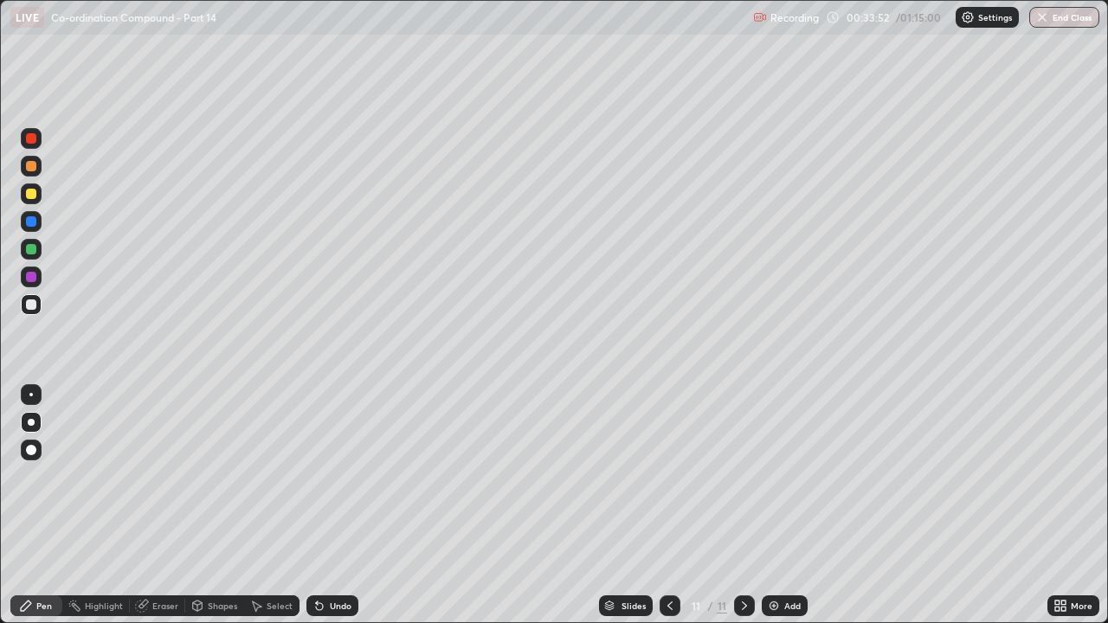
click at [26, 191] on div at bounding box center [31, 194] width 10 height 10
click at [787, 476] on div "Add" at bounding box center [792, 606] width 16 height 9
click at [32, 173] on div at bounding box center [31, 166] width 21 height 21
click at [668, 476] on icon at bounding box center [670, 606] width 14 height 14
click at [667, 476] on icon at bounding box center [670, 606] width 14 height 14
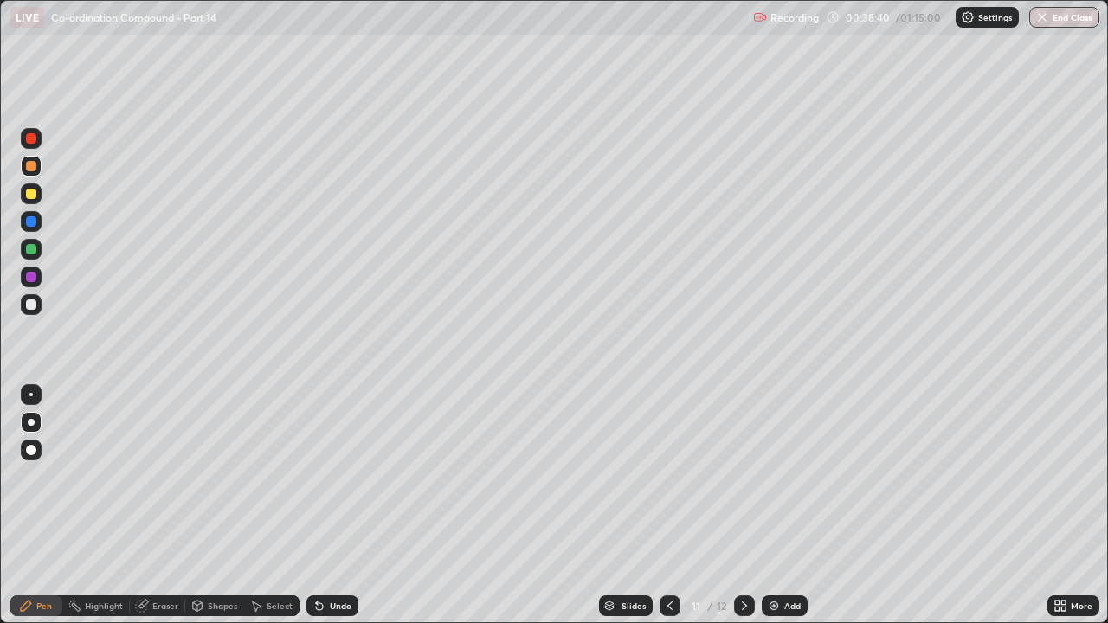
click at [667, 476] on icon at bounding box center [670, 606] width 14 height 14
click at [742, 476] on icon at bounding box center [745, 606] width 14 height 14
click at [741, 476] on icon at bounding box center [745, 606] width 14 height 14
click at [743, 476] on icon at bounding box center [745, 606] width 14 height 14
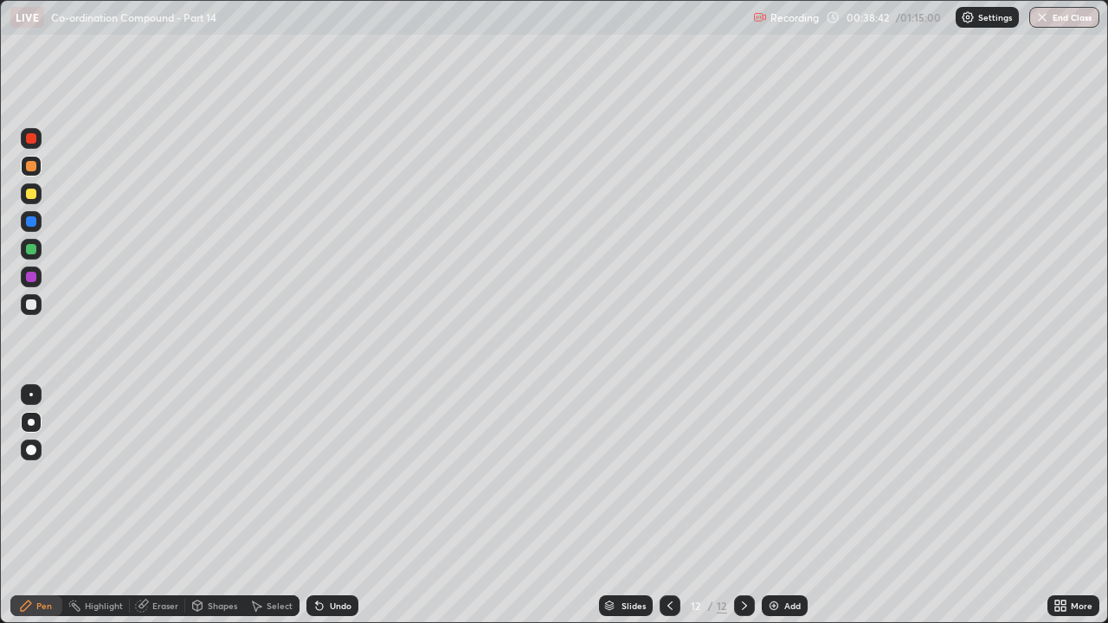
click at [743, 476] on icon at bounding box center [745, 606] width 14 height 14
click at [667, 476] on icon at bounding box center [670, 606] width 14 height 14
click at [668, 476] on icon at bounding box center [670, 606] width 14 height 14
click at [670, 476] on icon at bounding box center [670, 606] width 14 height 14
click at [667, 476] on icon at bounding box center [670, 606] width 14 height 14
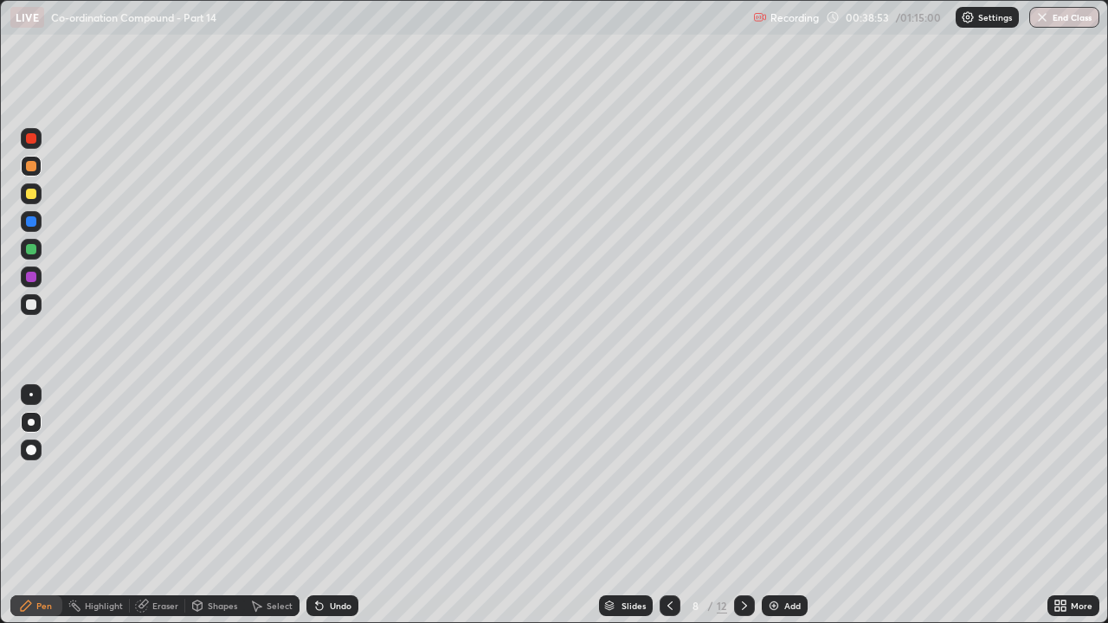
click at [667, 476] on icon at bounding box center [670, 606] width 14 height 14
click at [747, 476] on icon at bounding box center [745, 606] width 14 height 14
click at [750, 476] on div at bounding box center [744, 606] width 21 height 21
click at [1048, 17] on img "button" at bounding box center [1043, 17] width 14 height 14
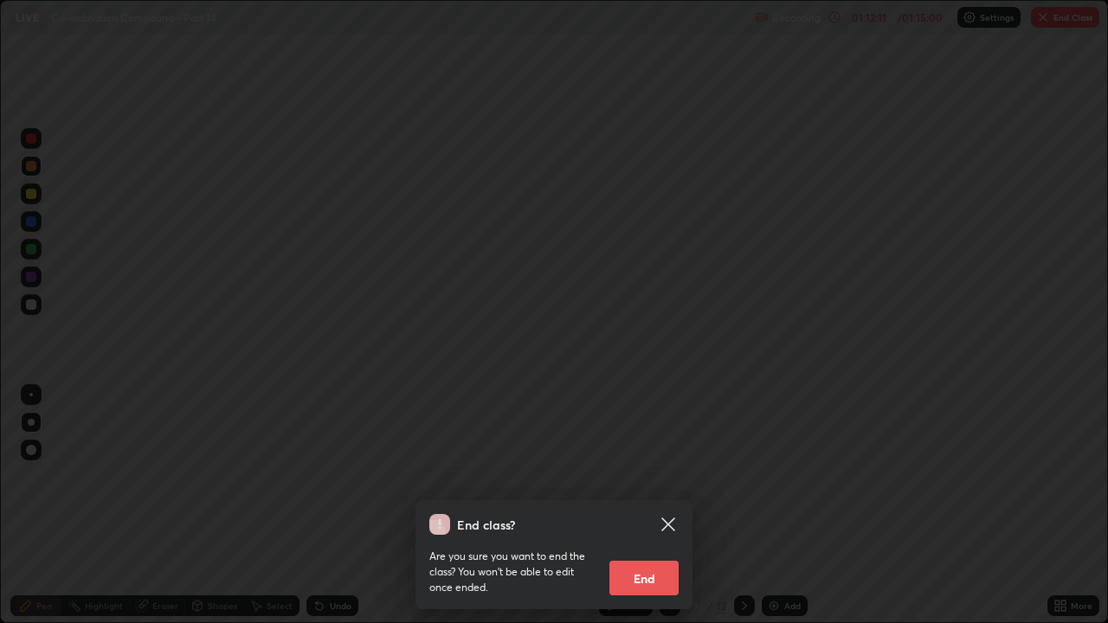
click at [660, 476] on button "End" at bounding box center [643, 578] width 69 height 35
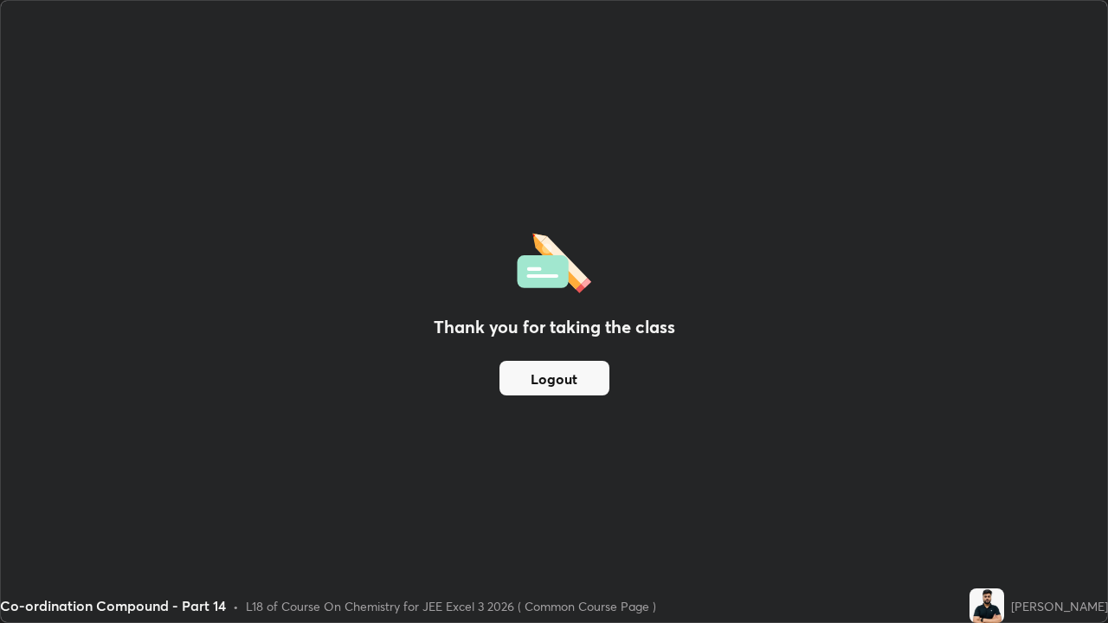
click at [594, 377] on button "Logout" at bounding box center [554, 378] width 110 height 35
click at [584, 375] on button "Logout" at bounding box center [554, 378] width 110 height 35
